Goal: Book appointment/travel/reservation

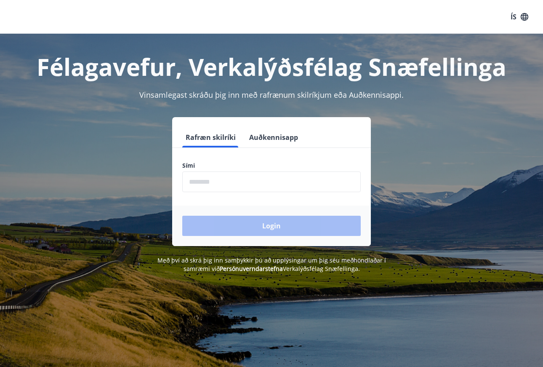
click at [206, 184] on input "phone" at bounding box center [271, 181] width 178 height 21
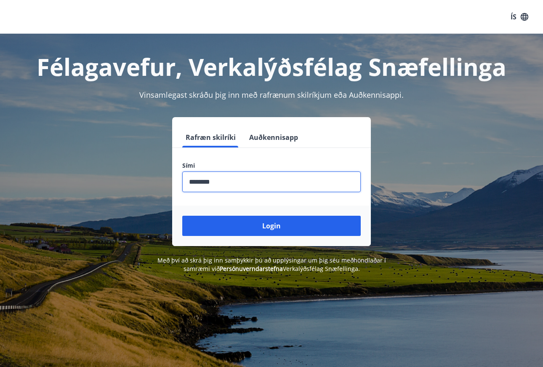
type input "********"
click at [271, 226] on button "Login" at bounding box center [271, 225] width 178 height 20
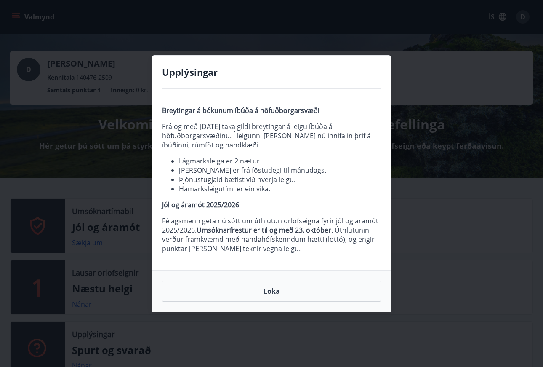
drag, startPoint x: 256, startPoint y: 288, endPoint x: 252, endPoint y: 287, distance: 4.3
click at [256, 288] on button "Loka" at bounding box center [271, 290] width 219 height 21
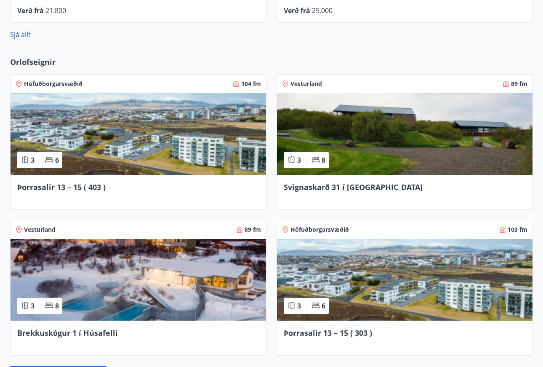
scroll to position [593, 0]
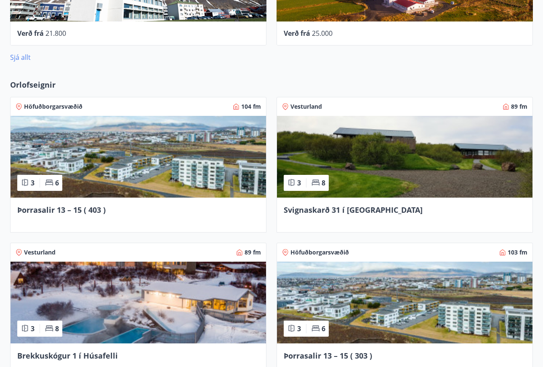
click at [24, 57] on link "Sjá allt" at bounding box center [20, 57] width 21 height 9
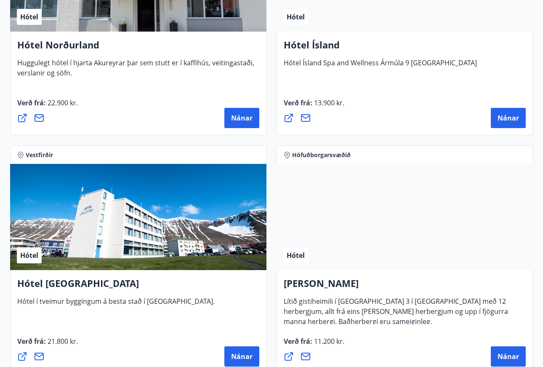
scroll to position [1910, 0]
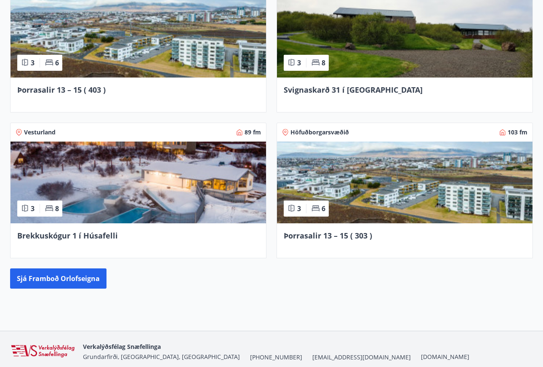
scroll to position [715, 0]
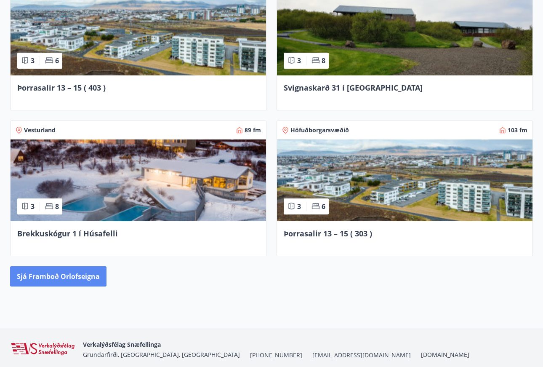
click at [63, 273] on button "Sjá framboð orlofseigna" at bounding box center [58, 276] width 96 height 20
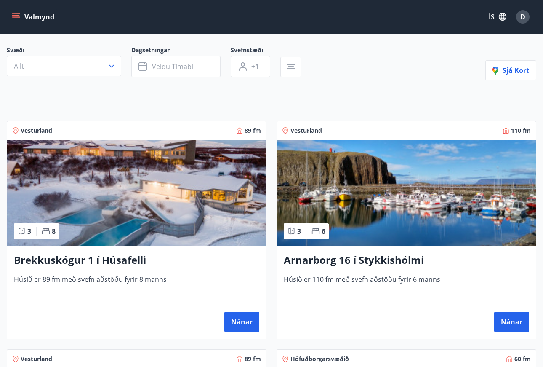
scroll to position [206, 0]
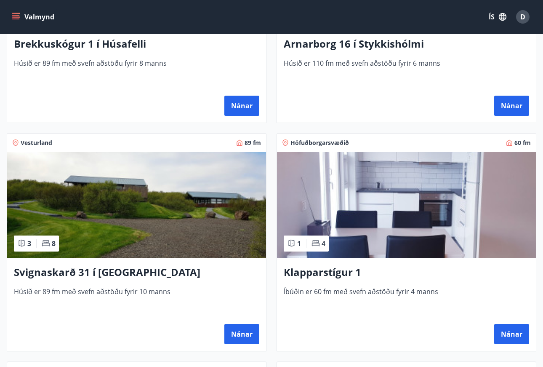
click at [402, 202] on img at bounding box center [406, 205] width 259 height 106
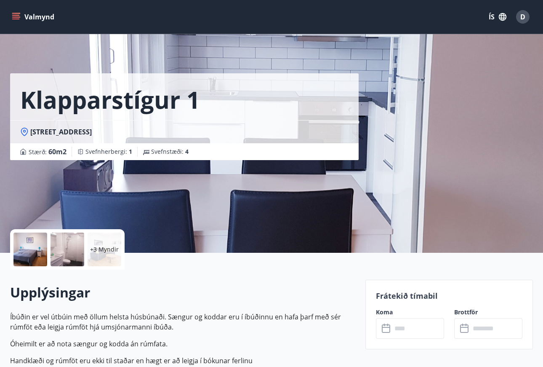
click at [36, 251] on div at bounding box center [30, 249] width 34 height 34
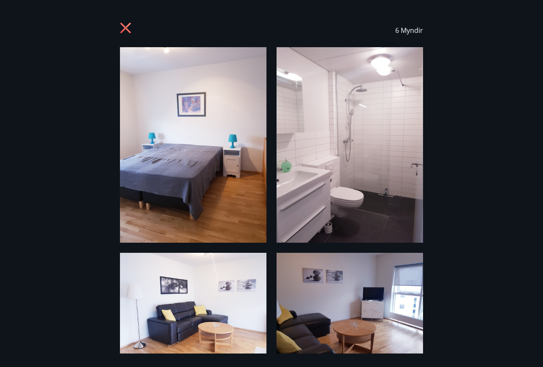
click at [125, 29] on icon at bounding box center [125, 28] width 11 height 11
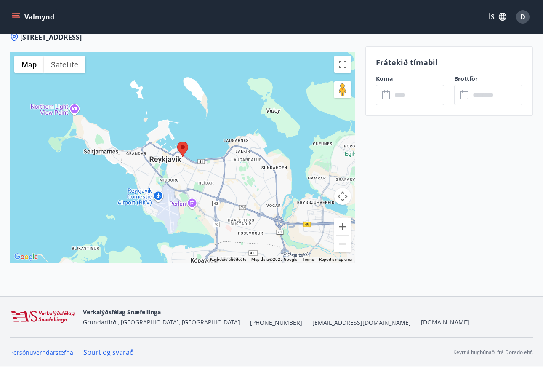
scroll to position [1154, 0]
click at [412, 98] on input "text" at bounding box center [418, 95] width 52 height 21
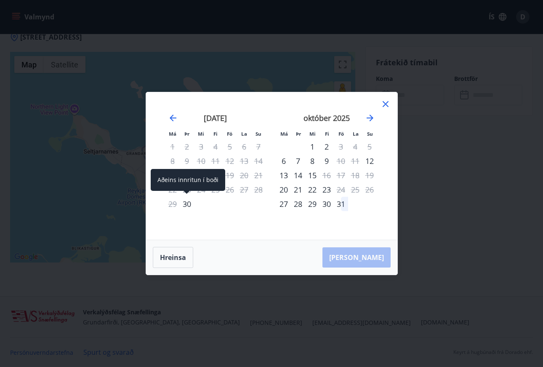
click at [182, 204] on div "30" at bounding box center [187, 204] width 14 height 14
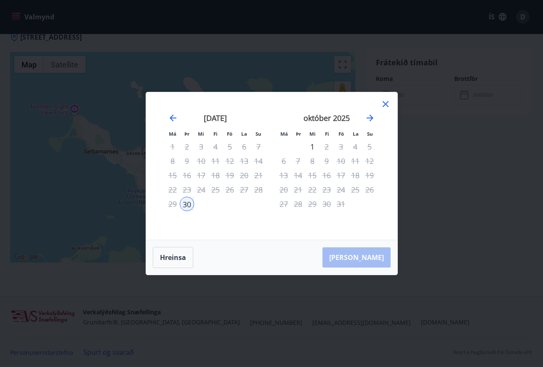
click at [313, 145] on div "1" at bounding box center [312, 146] width 14 height 14
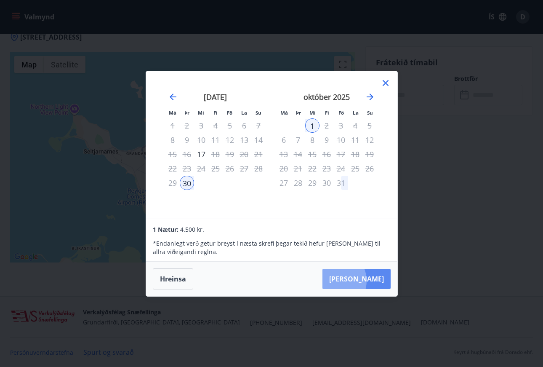
click at [360, 280] on button "[PERSON_NAME]" at bounding box center [356, 279] width 68 height 20
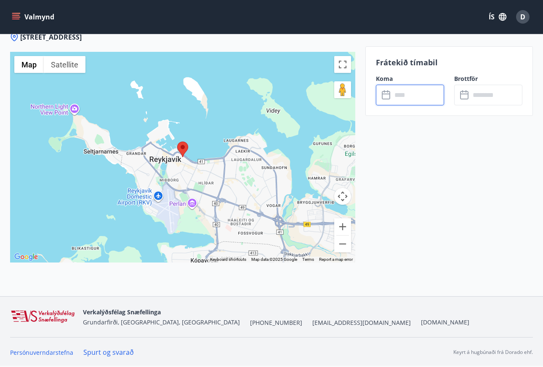
type input "******"
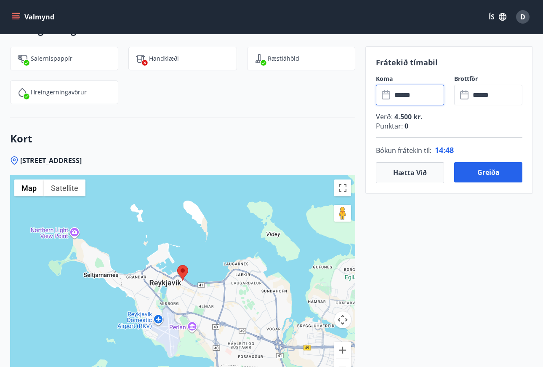
scroll to position [1031, 0]
click at [411, 96] on input "******" at bounding box center [418, 95] width 52 height 21
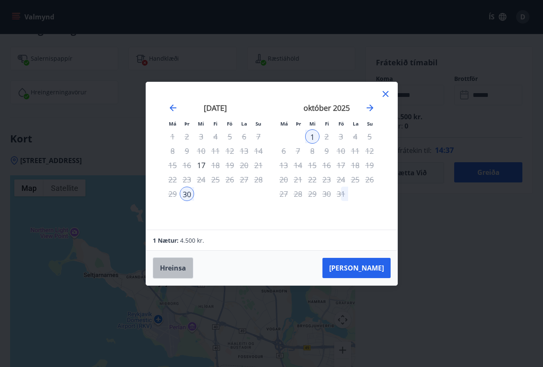
click at [176, 267] on button "Hreinsa" at bounding box center [173, 267] width 40 height 21
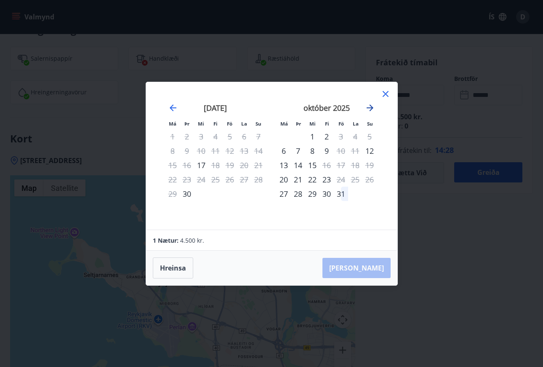
click at [370, 106] on icon "Move forward to switch to the next month." at bounding box center [370, 108] width 10 height 10
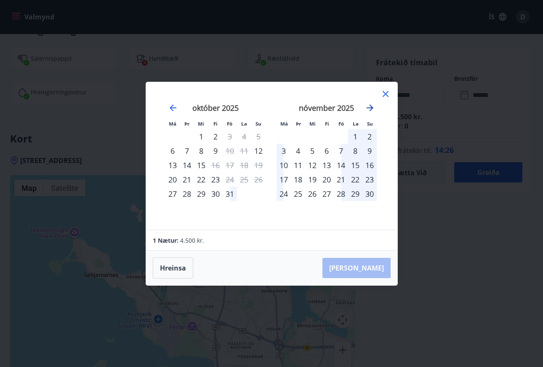
click at [370, 106] on icon "Move forward to switch to the next month." at bounding box center [370, 108] width 10 height 10
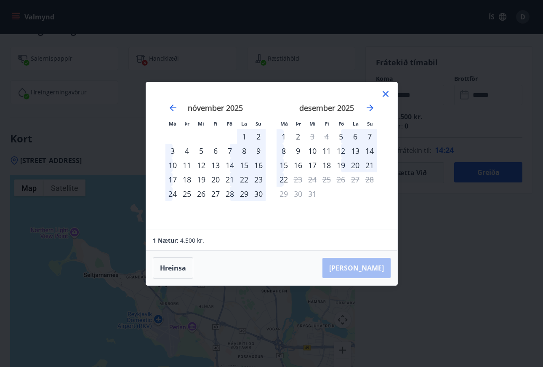
click at [231, 233] on div "1 Nætur: 4.500 kr." at bounding box center [271, 240] width 251 height 21
click at [244, 163] on div "15" at bounding box center [244, 165] width 14 height 14
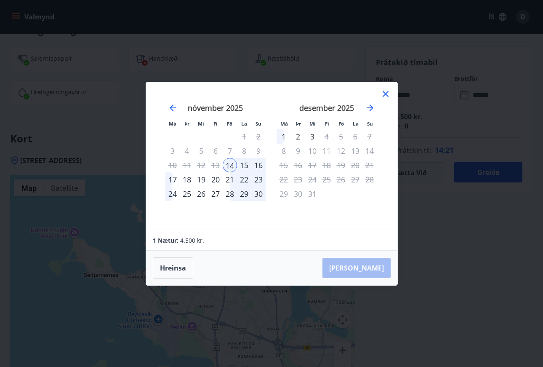
click at [259, 165] on div "16" at bounding box center [258, 165] width 14 height 14
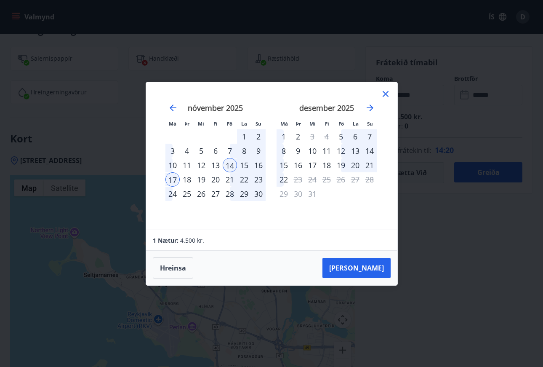
click at [253, 225] on div "Má Þr Mi Fi Fö La Su Má Þr Mi Fi Fö La Su [DATE] 1 2 3 4 5 6 7 8 9 10 11 12 13 …" at bounding box center [271, 155] width 251 height 147
drag, startPoint x: 182, startPoint y: 171, endPoint x: 190, endPoint y: 168, distance: 8.3
click at [183, 170] on div "11" at bounding box center [187, 165] width 14 height 14
click at [200, 180] on div "19" at bounding box center [201, 179] width 14 height 14
click at [231, 226] on div "Má Þr Mi Fi Fö La Su Má Þr Mi Fi Fö La Su [DATE] 1 2 3 4 5 6 7 8 9 10 11 12 13 …" at bounding box center [271, 155] width 251 height 147
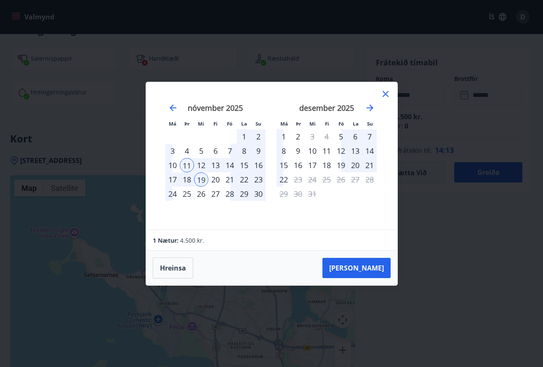
click at [382, 94] on icon at bounding box center [385, 94] width 10 height 10
